Goal: Contribute content: Add original content to the website for others to see

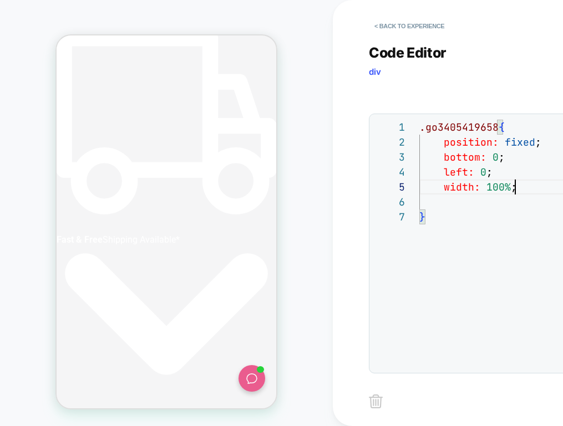
scroll to position [0, 485]
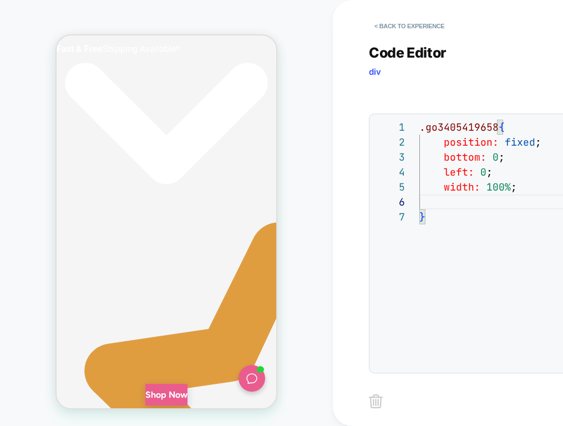
scroll to position [0, 0]
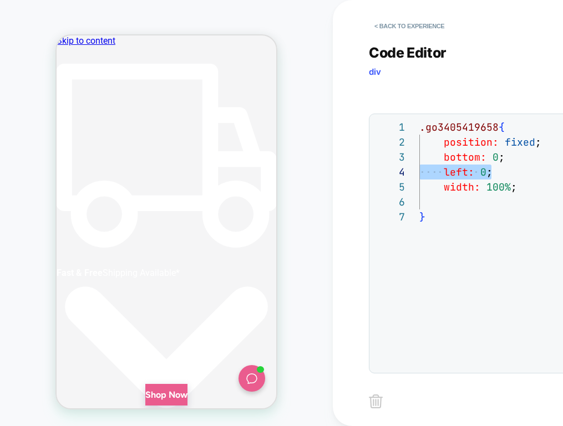
drag, startPoint x: 490, startPoint y: 170, endPoint x: 420, endPoint y: 172, distance: 70.4
drag, startPoint x: 522, startPoint y: 175, endPoint x: 418, endPoint y: 171, distance: 103.7
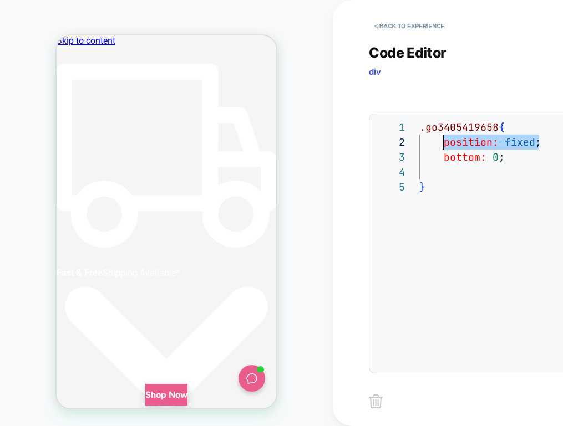
drag, startPoint x: 505, startPoint y: 144, endPoint x: 437, endPoint y: 144, distance: 68.2
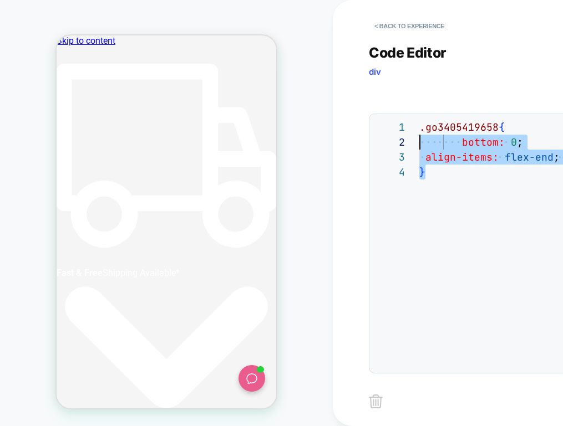
drag, startPoint x: 446, startPoint y: 172, endPoint x: 418, endPoint y: 141, distance: 41.2
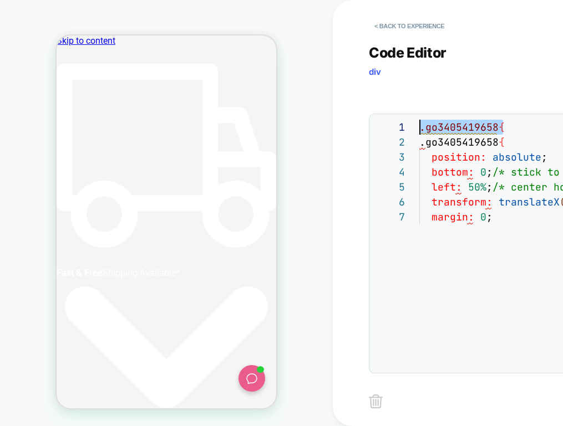
drag, startPoint x: 443, startPoint y: 129, endPoint x: 399, endPoint y: 130, distance: 44.4
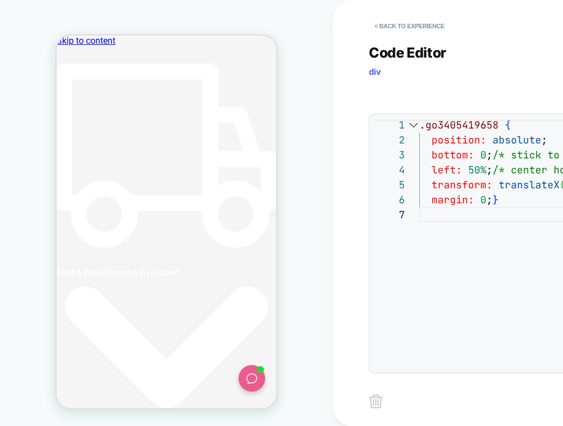
click at [414, 255] on div "1 2 3 4 5 6 7" at bounding box center [397, 286] width 44 height 338
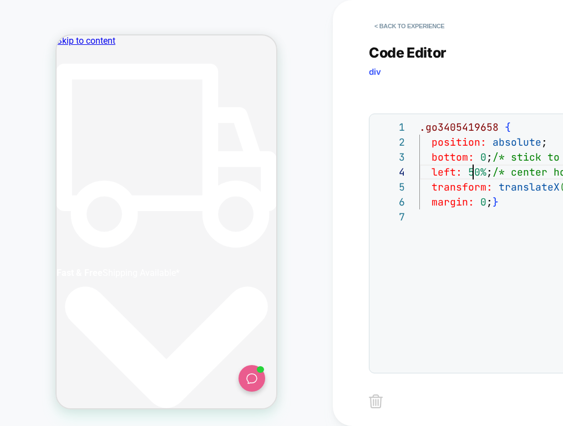
click at [471, 168] on span "50%" at bounding box center [477, 172] width 18 height 13
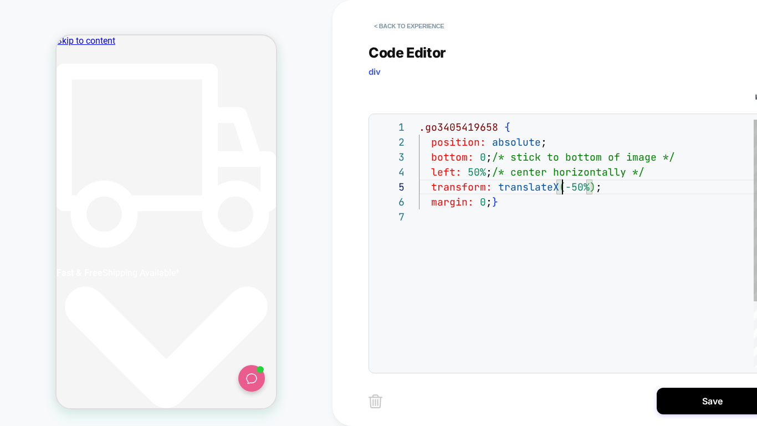
click at [562, 183] on div ".go3405419658 { position: absolute ; bottom: 0 ; /* stick to bottom of image */…" at bounding box center [590, 289] width 342 height 338
click at [562, 199] on div ".go3405419658 { position: absolute ; bottom: 0 ; /* stick to bottom of image */…" at bounding box center [590, 289] width 342 height 338
click at [562, 185] on div ".go3405419658 { position: absolute ; bottom: 0 ; /* stick to bottom of image */…" at bounding box center [590, 289] width 342 height 338
click at [561, 189] on div ".go3405419658 { position: absolute ; bottom: 0 ; /* stick to bottom of image */…" at bounding box center [590, 289] width 342 height 338
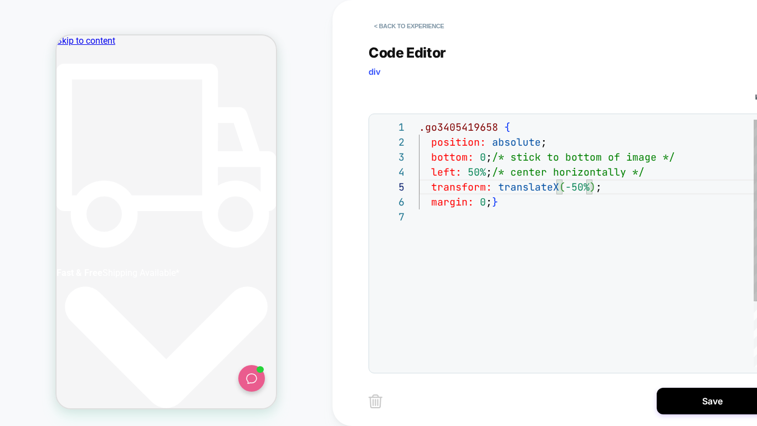
click at [558, 197] on div ".go3405419658 { position: absolute ; bottom: 0 ; /* stick to bottom of image */…" at bounding box center [590, 289] width 342 height 338
drag, startPoint x: 483, startPoint y: 217, endPoint x: 571, endPoint y: 215, distance: 88.7
click at [483, 217] on div at bounding box center [590, 216] width 342 height 15
click at [562, 211] on div ".go3405419658 { position: absolute ; bottom: 0 ; /* stick to bottom of image */…" at bounding box center [590, 289] width 342 height 338
click at [519, 136] on div ".go3405419658 { position: absolute ; bottom: 0 ; /* stick to bottom of image */…" at bounding box center [590, 289] width 342 height 338
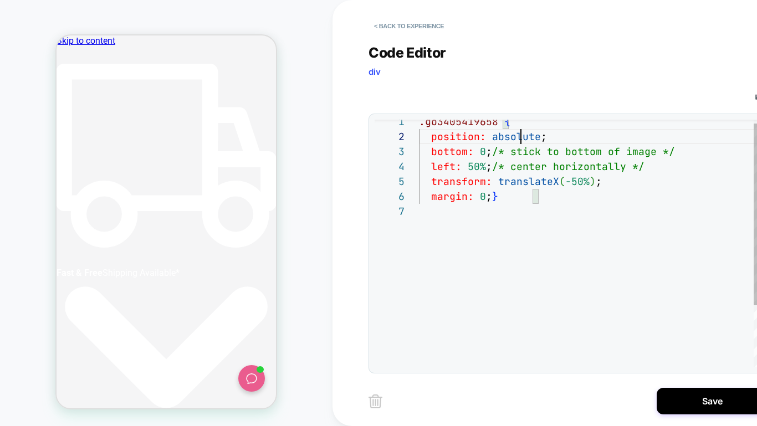
click at [519, 136] on div ".go3405419658 { position: absolute ; bottom: 0 ; /* stick to bottom of image */…" at bounding box center [590, 283] width 342 height 338
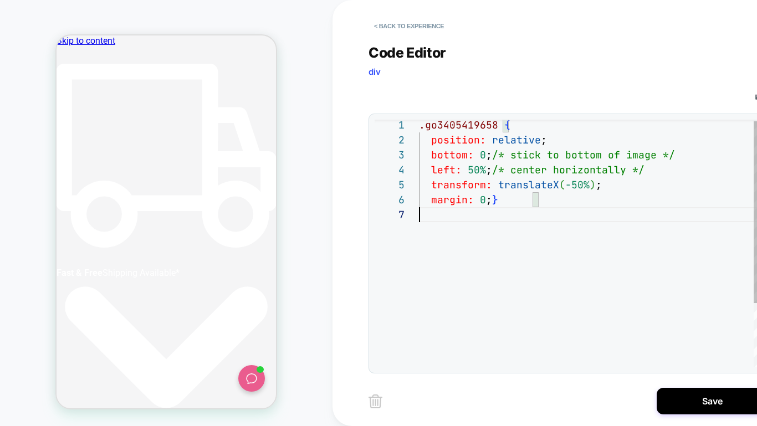
click at [521, 242] on div ".go3405419658 { position: relative ; bottom: 0 ; /* stick to bottom of image */…" at bounding box center [590, 286] width 342 height 338
click at [517, 241] on div ".go3405419658 { position: relative ; bottom: 0 ; /* stick to bottom of image */…" at bounding box center [590, 284] width 342 height 338
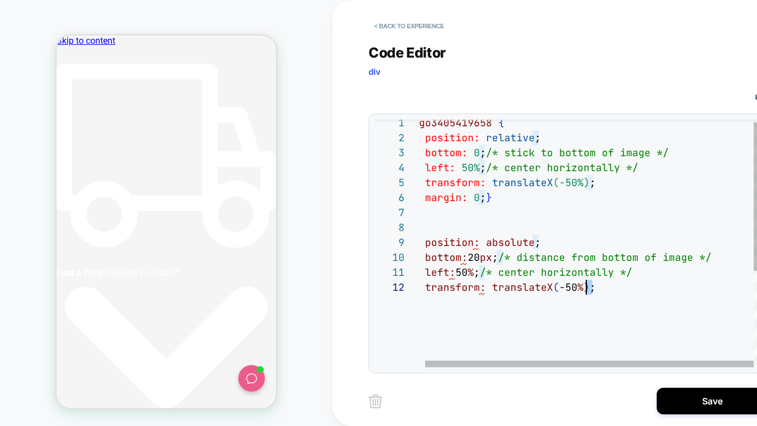
scroll to position [105, 0]
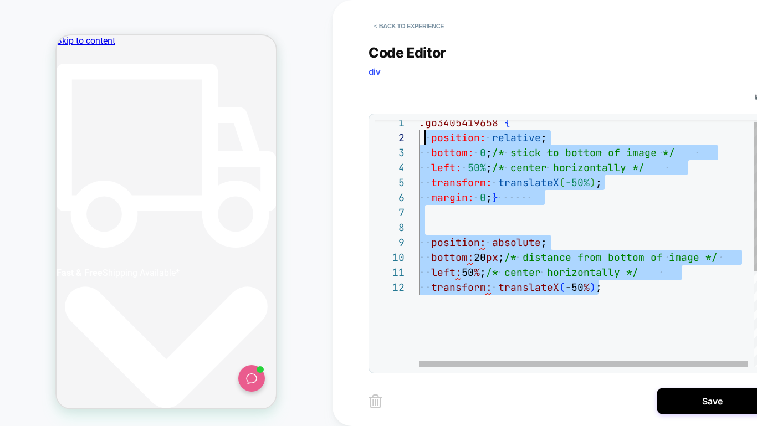
drag, startPoint x: 589, startPoint y: 292, endPoint x: 426, endPoint y: 136, distance: 225.4
click at [426, 136] on div ".go3405419658 { position: relative ; bottom: 0 ; /* stick to bottom of image */…" at bounding box center [593, 321] width 349 height 412
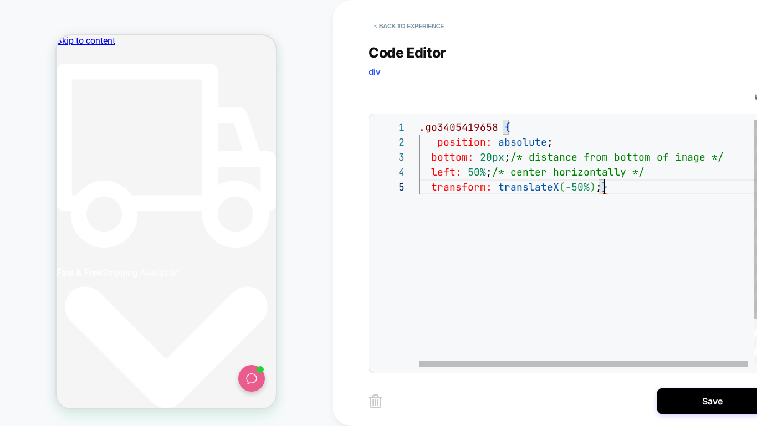
scroll to position [75, 12]
click at [562, 260] on div ".go3405419658 { position: absolute ; bottom: 20px ; /* distance from bottom of …" at bounding box center [593, 281] width 349 height 323
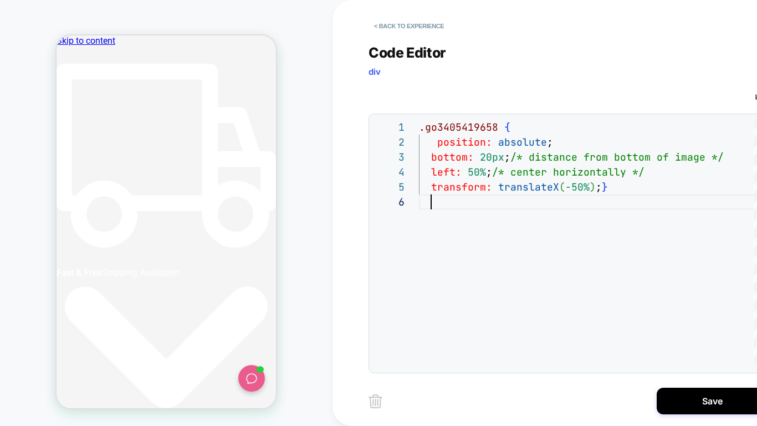
type textarea "**********"
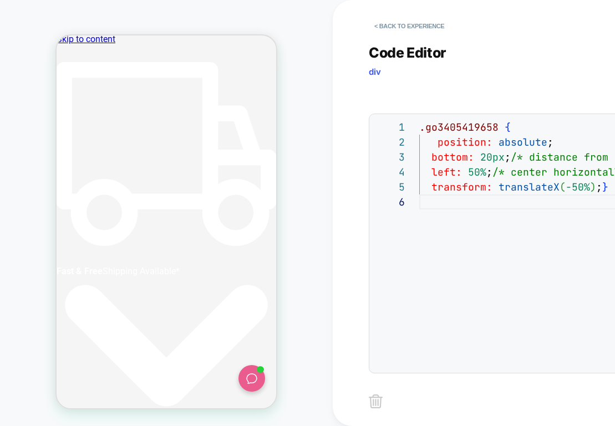
click at [520, 224] on div ".go3405419658 { position: absolute ; bottom: 20px ; /* distance from bottom of …" at bounding box center [593, 281] width 349 height 323
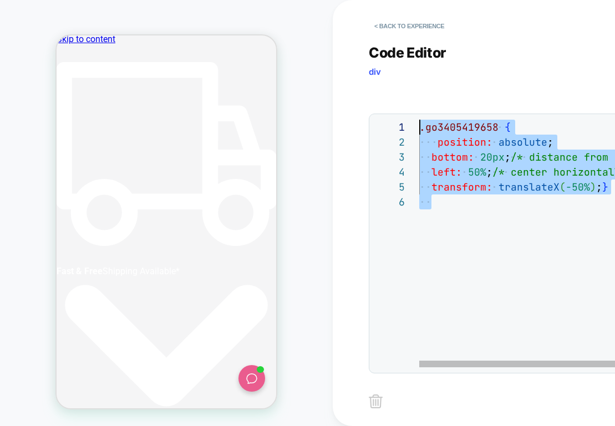
drag, startPoint x: 504, startPoint y: 216, endPoint x: 351, endPoint y: 106, distance: 187.9
click at [351, 107] on div "**********" at bounding box center [577, 213] width 488 height 426
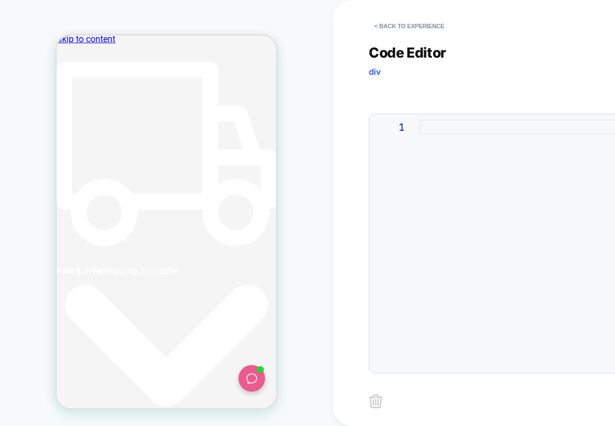
click at [464, 193] on div at bounding box center [590, 244] width 342 height 248
click at [448, 91] on div "CSS" at bounding box center [568, 92] width 399 height 19
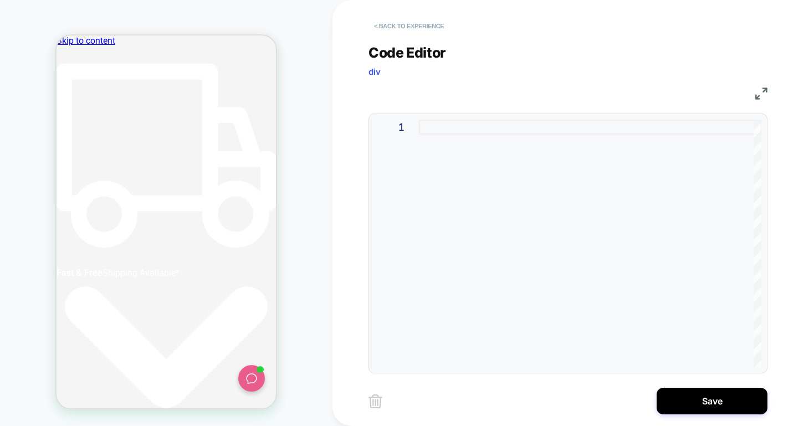
click at [406, 27] on button "< Back to experience" at bounding box center [409, 26] width 81 height 18
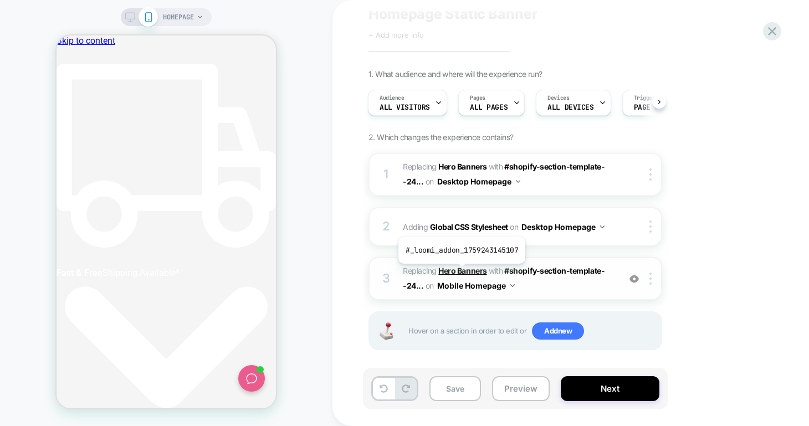
click at [461, 272] on b "Hero Banners" at bounding box center [462, 270] width 48 height 9
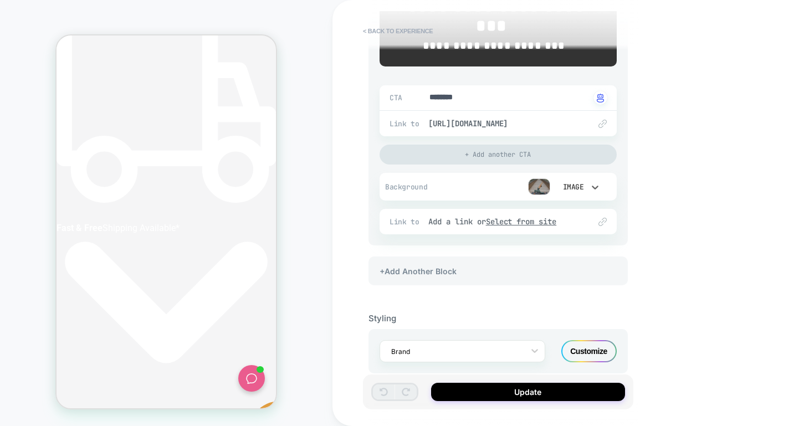
click at [562, 182] on div "Image" at bounding box center [572, 186] width 23 height 9
click at [544, 177] on div at bounding box center [404, 213] width 809 height 426
click at [533, 178] on img at bounding box center [539, 186] width 22 height 17
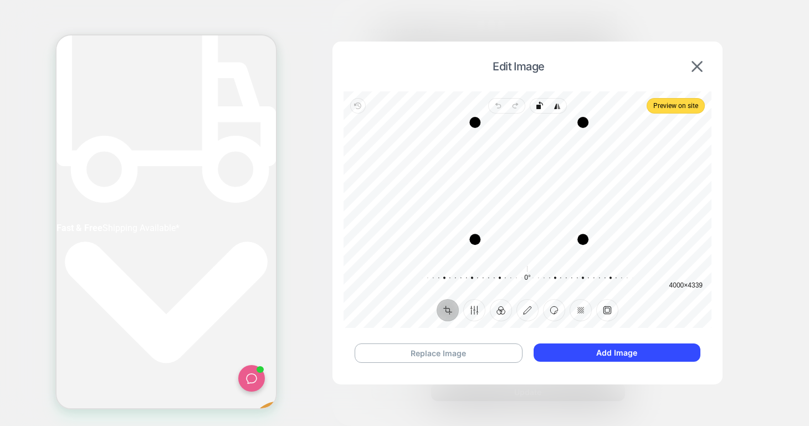
drag, startPoint x: 579, startPoint y: 254, endPoint x: 581, endPoint y: 242, distance: 12.4
click at [562, 242] on div "Drag corner br" at bounding box center [582, 239] width 11 height 11
click at [562, 352] on button "Add Image" at bounding box center [617, 353] width 167 height 18
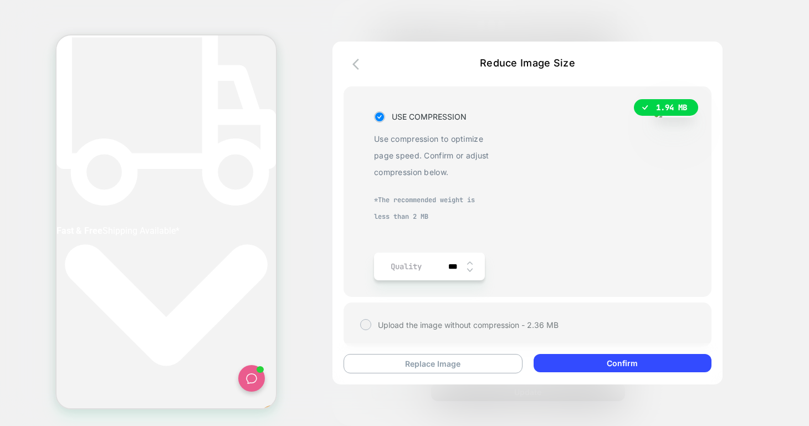
scroll to position [0, 0]
click at [430, 370] on button "Replace Image" at bounding box center [433, 363] width 179 height 19
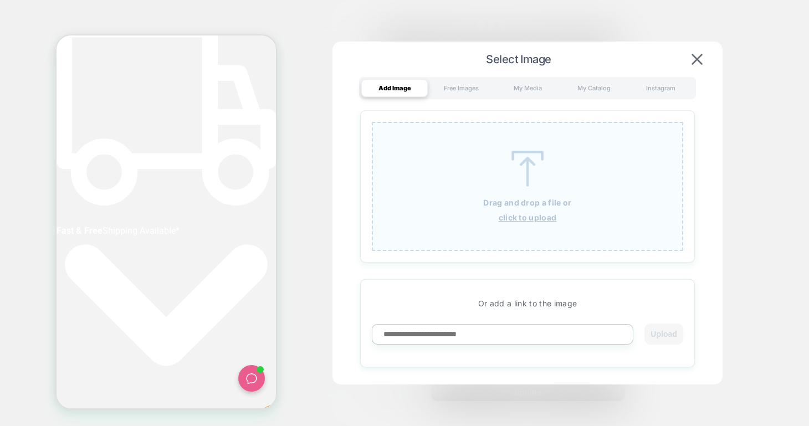
click at [531, 206] on p "Drag and drop a file or" at bounding box center [527, 202] width 88 height 9
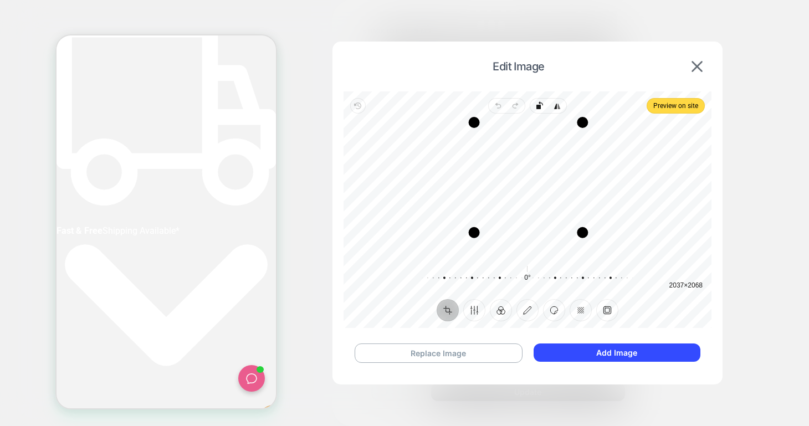
drag, startPoint x: 581, startPoint y: 258, endPoint x: 583, endPoint y: 235, distance: 23.3
click at [562, 235] on div "Drag corner br" at bounding box center [582, 232] width 11 height 11
click at [549, 246] on div "Recenter" at bounding box center [527, 189] width 350 height 134
click at [365, 209] on div "Recenter" at bounding box center [527, 189] width 350 height 134
click at [562, 351] on button "Add Image" at bounding box center [617, 353] width 167 height 18
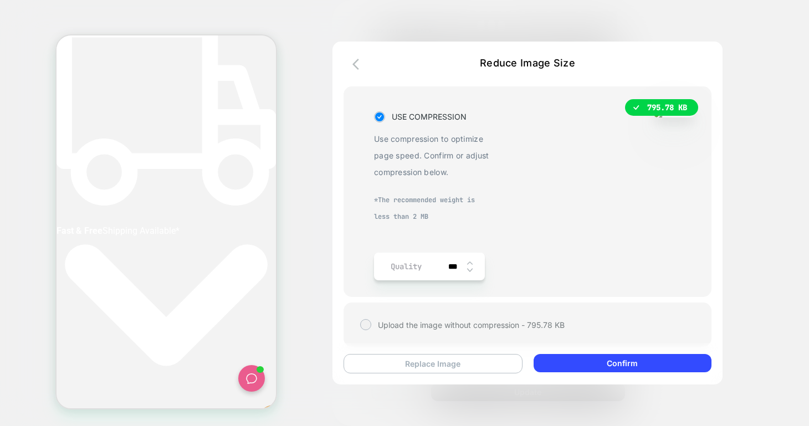
click at [431, 365] on button "Replace Image" at bounding box center [433, 363] width 179 height 19
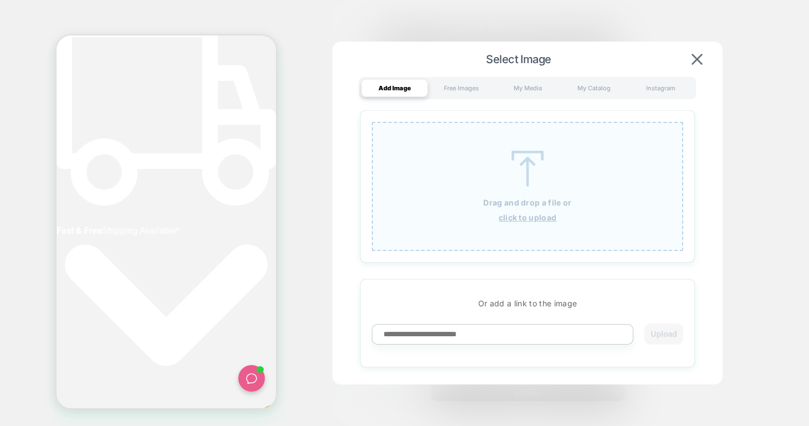
click at [529, 167] on img at bounding box center [528, 169] width 50 height 36
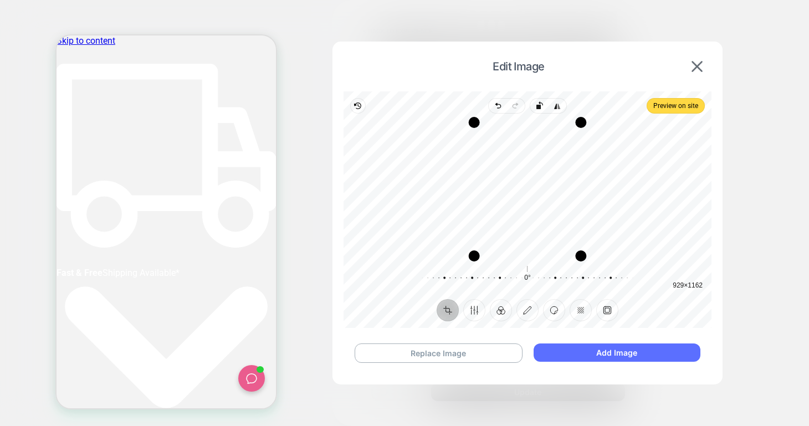
click at [562, 354] on button "Add Image" at bounding box center [617, 353] width 167 height 18
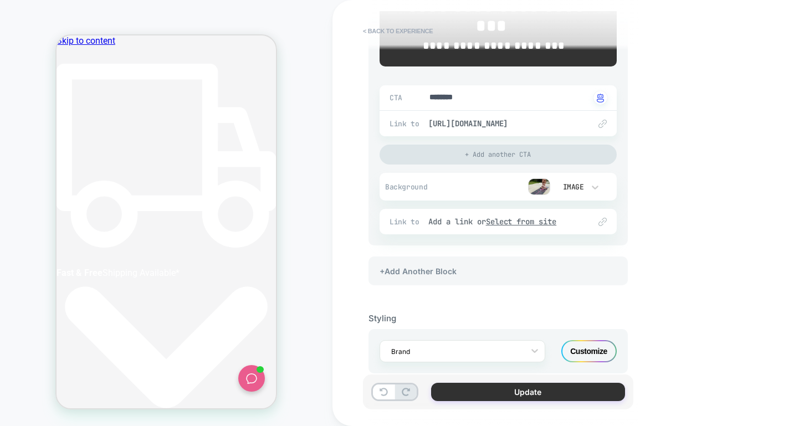
click at [505, 399] on button "Update" at bounding box center [528, 392] width 194 height 18
type textarea "*"
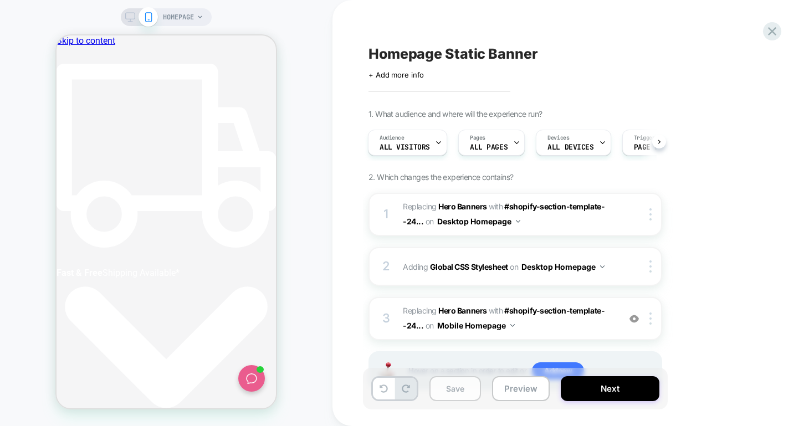
click at [439, 397] on button "Save" at bounding box center [456, 388] width 52 height 25
click at [562, 30] on icon at bounding box center [772, 31] width 8 height 8
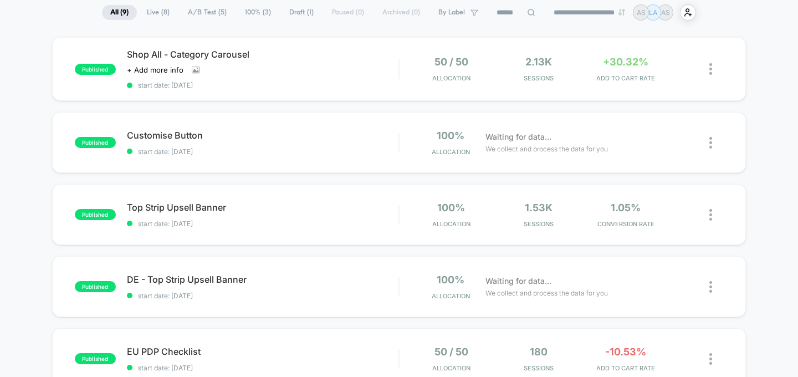
scroll to position [83, 0]
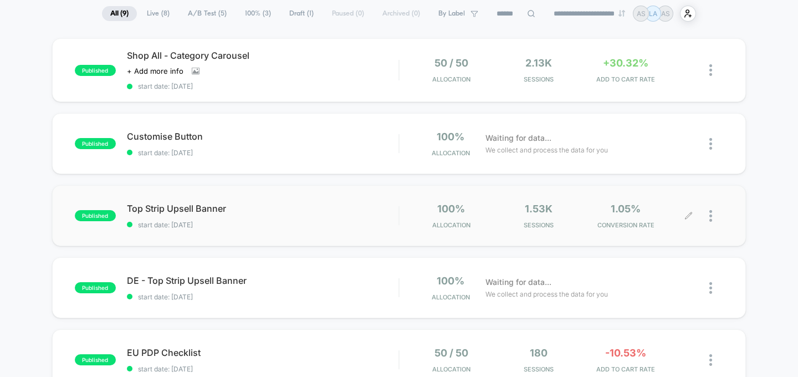
click at [562, 212] on icon at bounding box center [688, 216] width 8 height 8
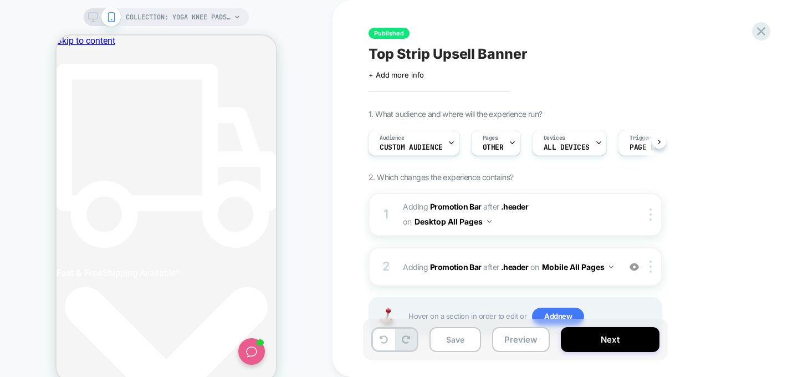
scroll to position [42, 0]
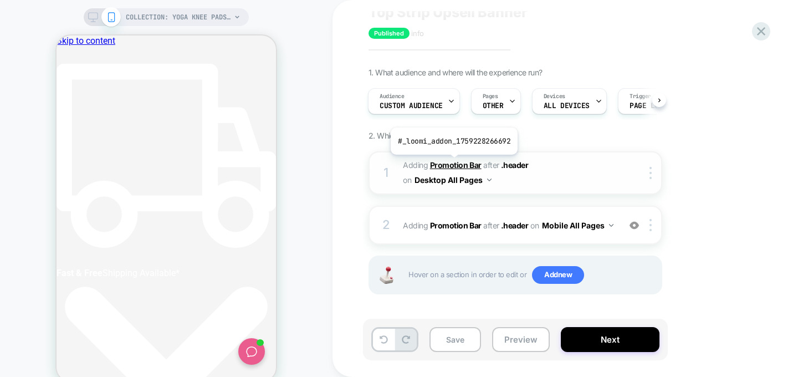
click at [453, 163] on b "Promotion Bar" at bounding box center [456, 164] width 52 height 9
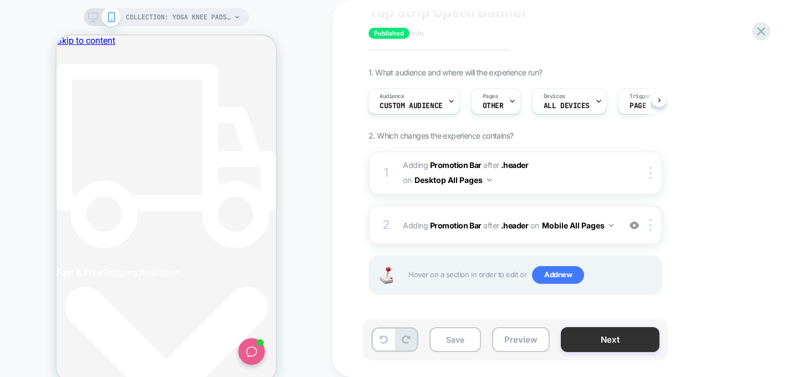
click at [562, 333] on button "Next" at bounding box center [610, 339] width 99 height 25
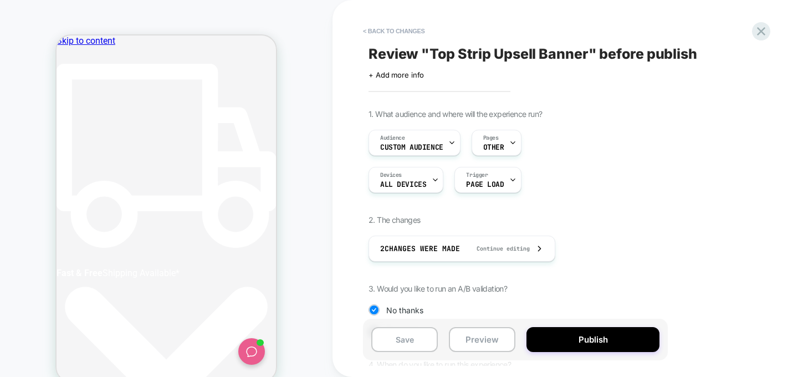
scroll to position [108, 0]
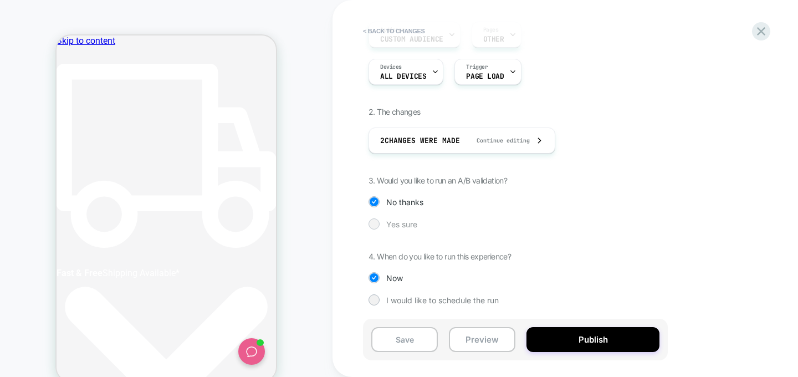
click at [386, 228] on div "Yes sure" at bounding box center [516, 223] width 294 height 11
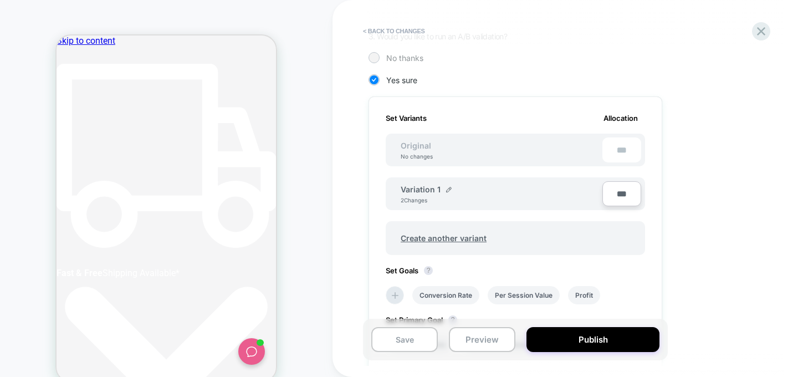
scroll to position [0, 384]
click at [382, 54] on div "No thanks" at bounding box center [516, 57] width 294 height 11
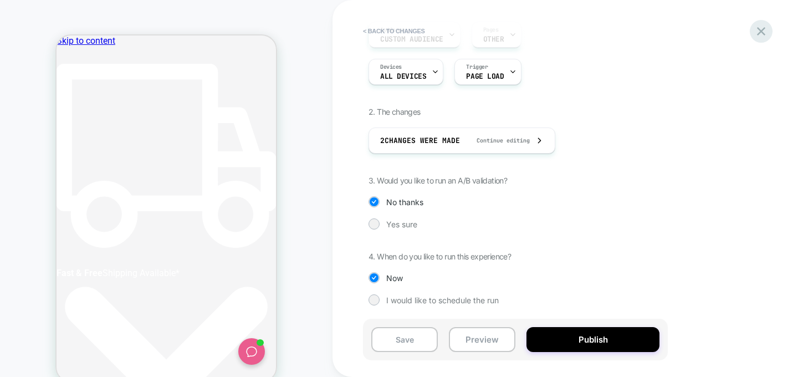
click at [562, 30] on div at bounding box center [761, 31] width 23 height 23
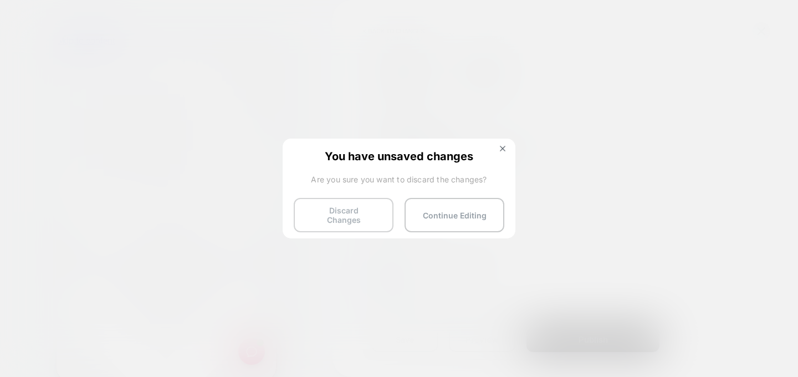
click at [369, 212] on button "Discard Changes" at bounding box center [344, 215] width 100 height 34
